Goal: Information Seeking & Learning: Learn about a topic

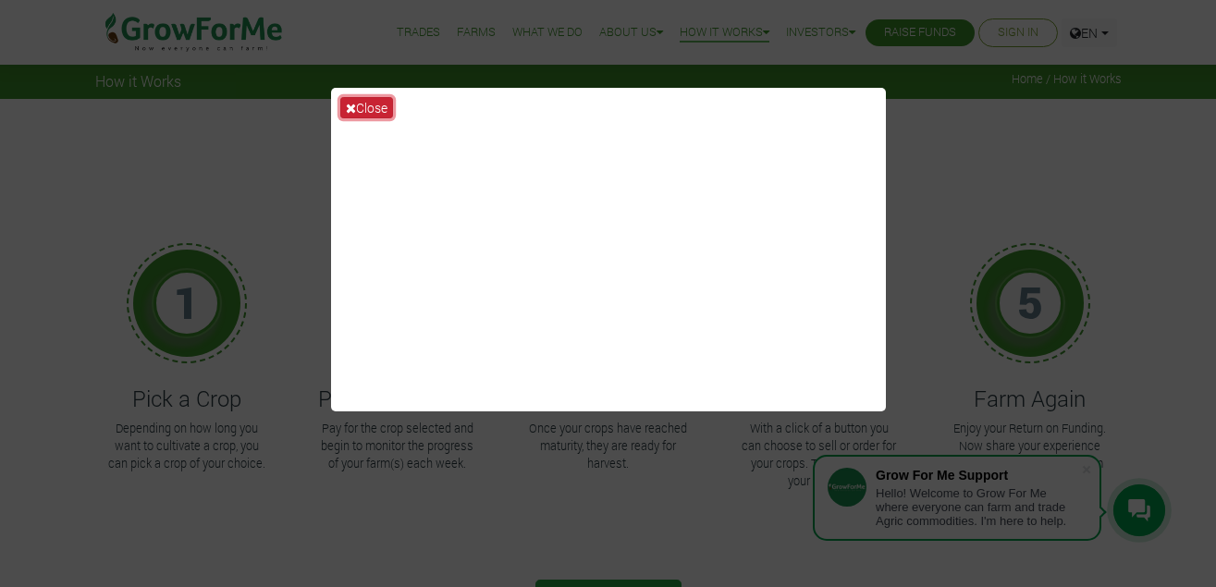
click at [358, 105] on button "Close" at bounding box center [366, 107] width 53 height 21
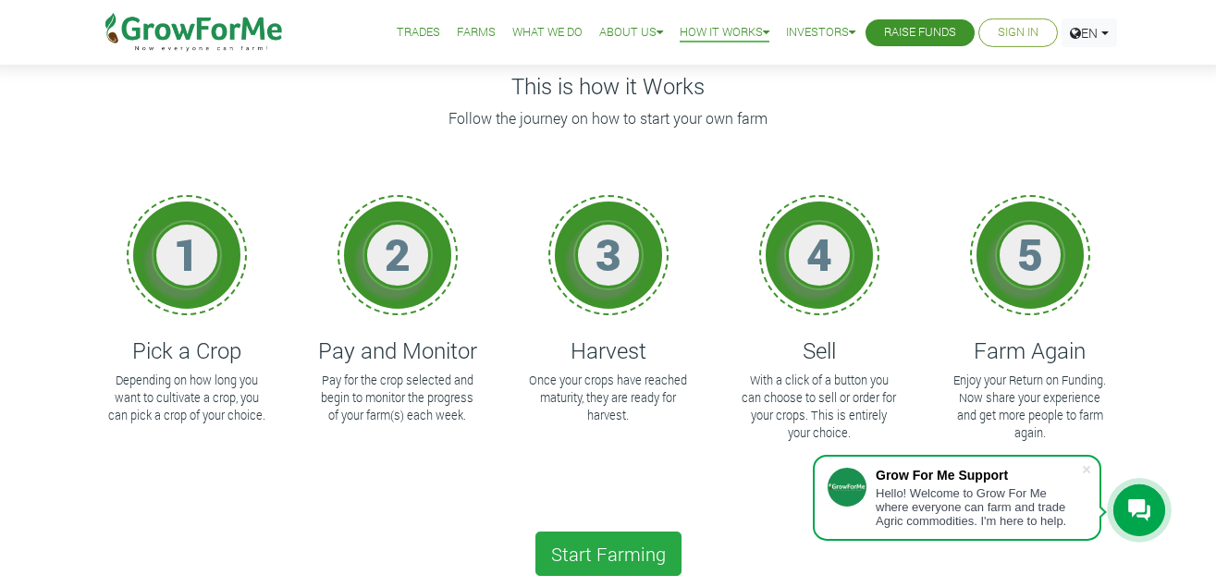
scroll to position [55, 0]
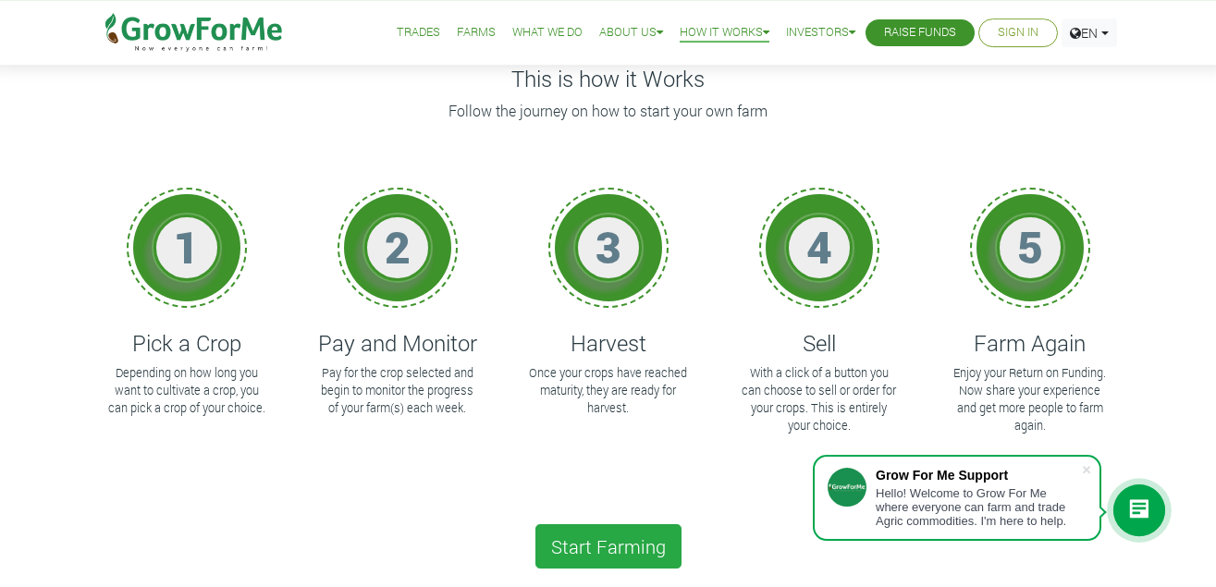
click at [693, 448] on div "3 Harvest Once your crops have reached maturity, they are ready for harvest." at bounding box center [608, 335] width 183 height 333
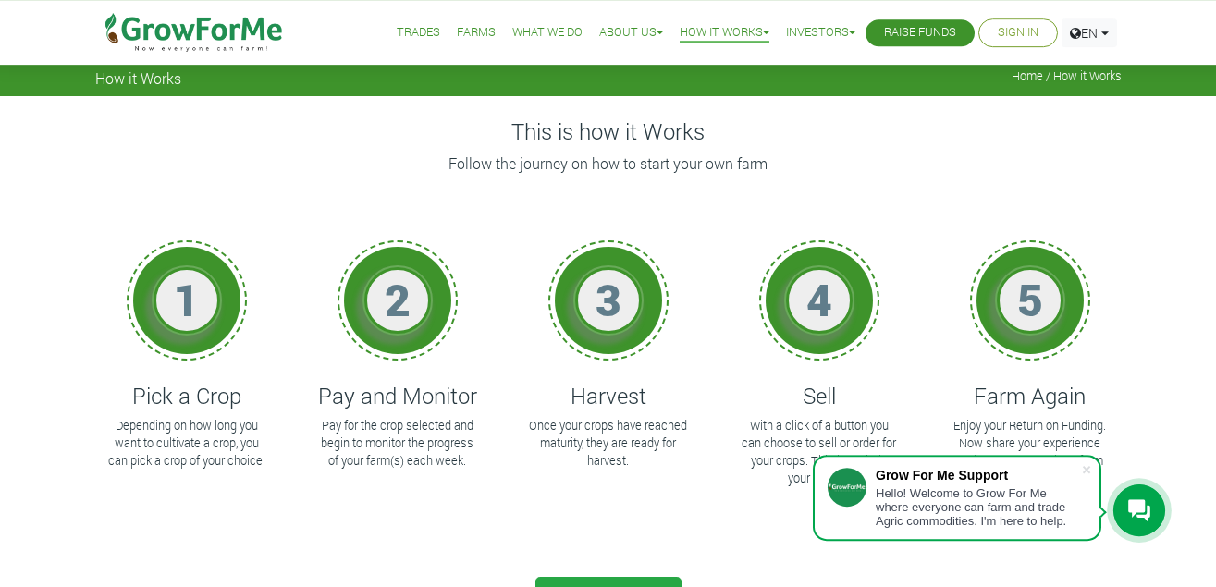
scroll to position [0, 0]
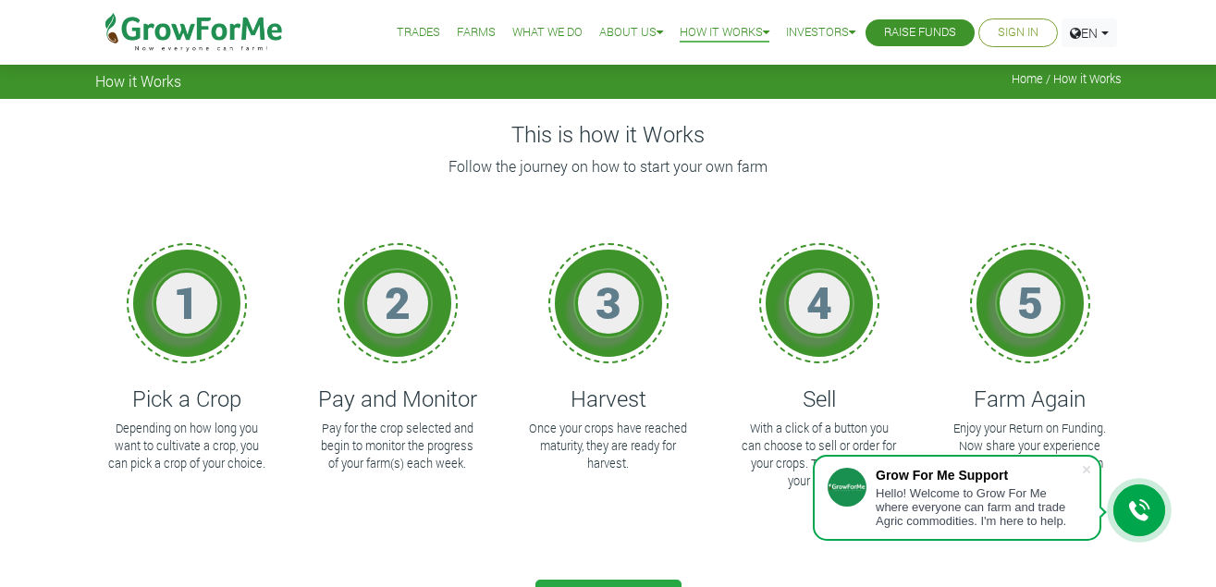
click at [464, 36] on link "Farms" at bounding box center [476, 32] width 39 height 19
